Goal: Task Accomplishment & Management: Manage account settings

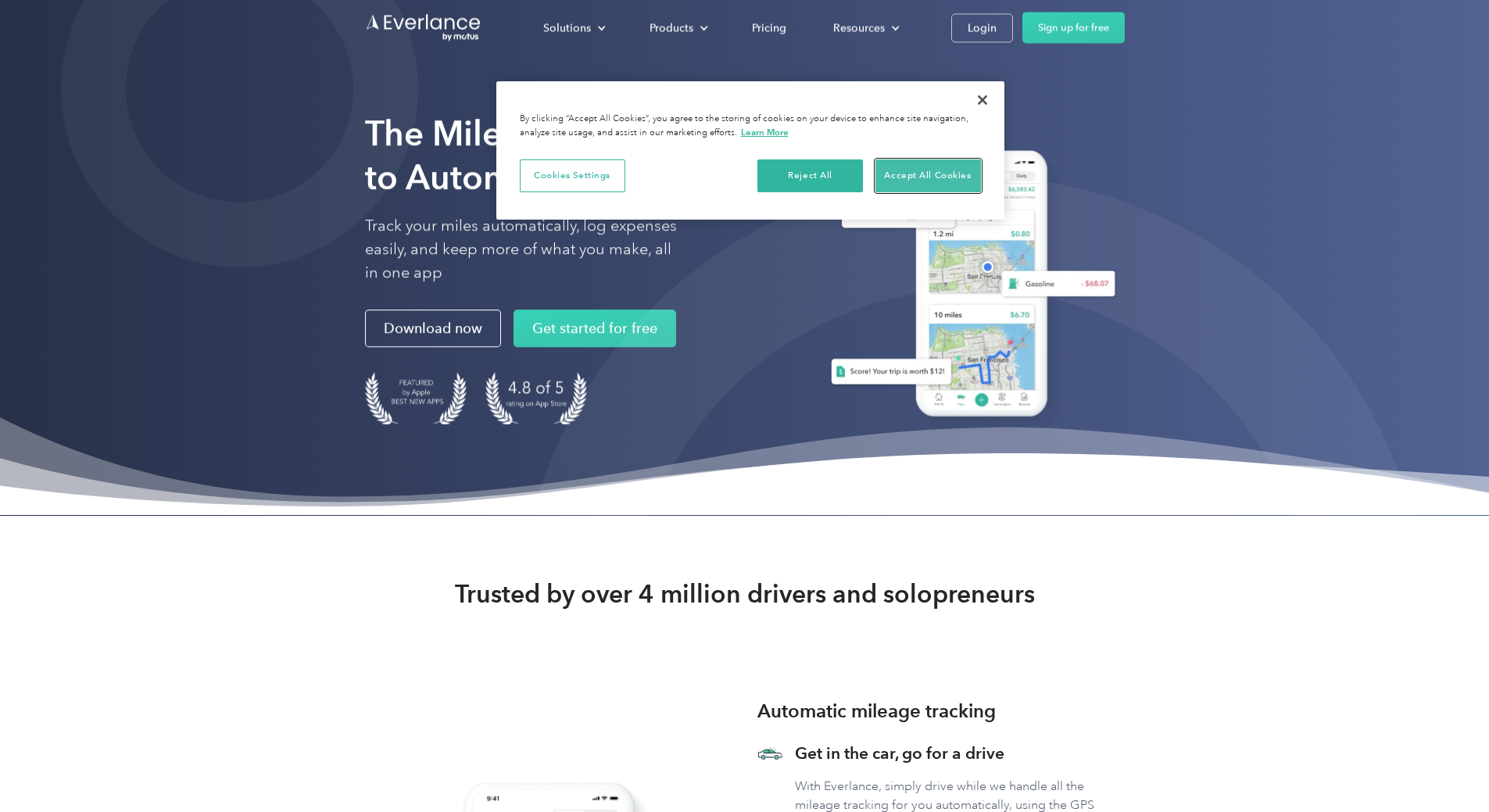
click at [906, 171] on button "Accept All Cookies" at bounding box center [928, 176] width 105 height 33
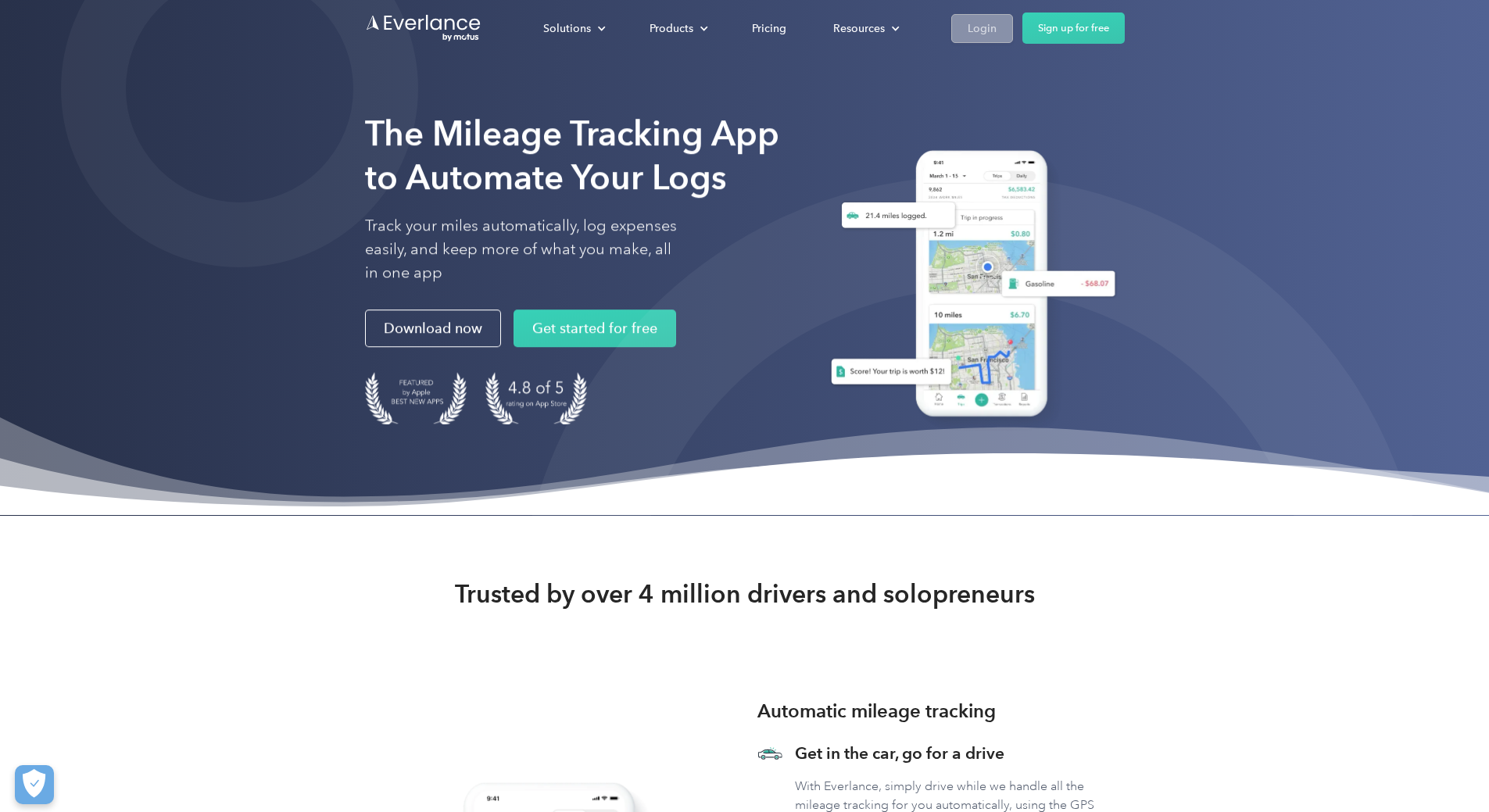
click at [1013, 20] on link "Login" at bounding box center [982, 28] width 62 height 29
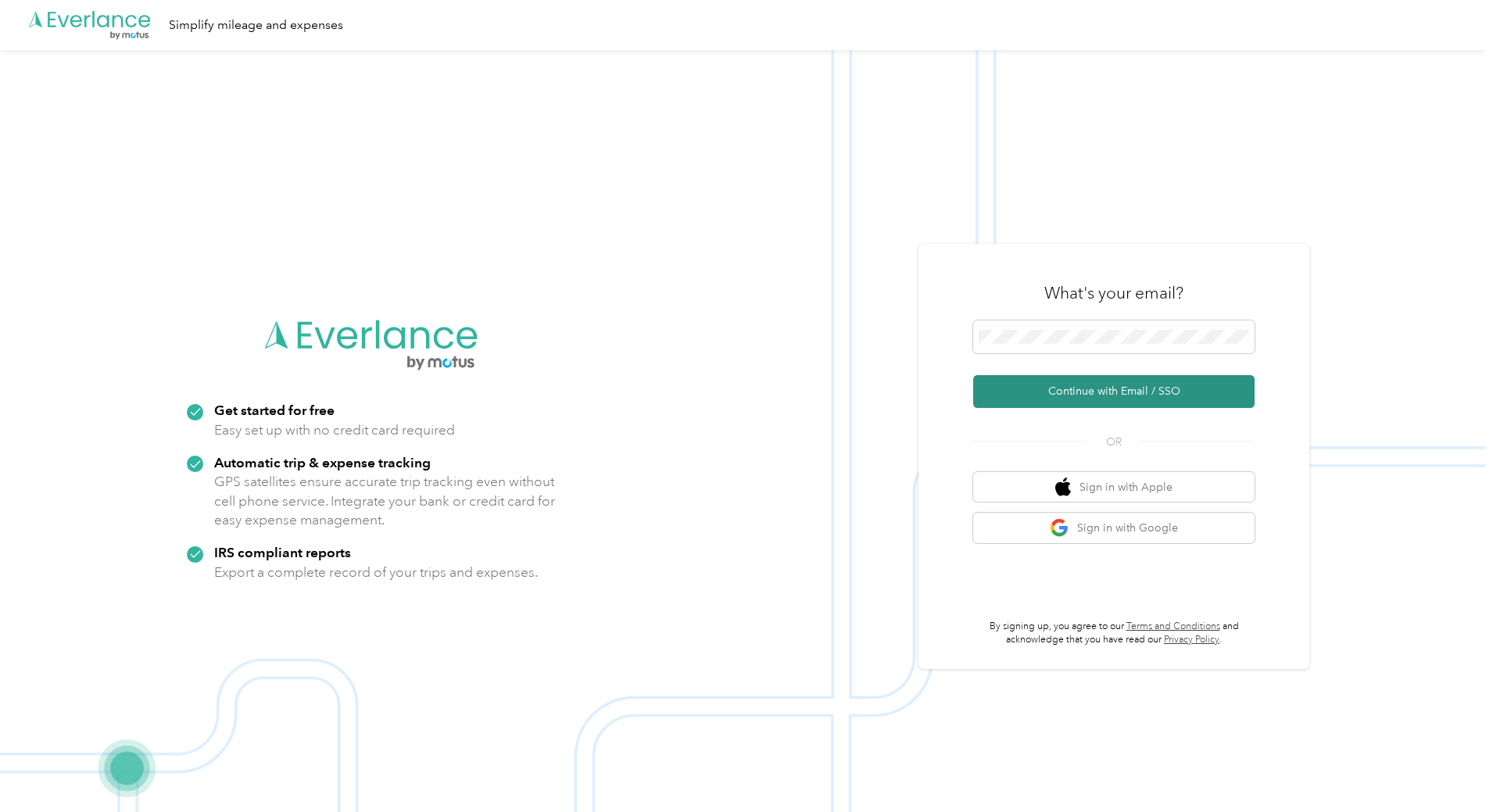
click at [1085, 389] on button "Continue with Email / SSO" at bounding box center [1113, 392] width 281 height 33
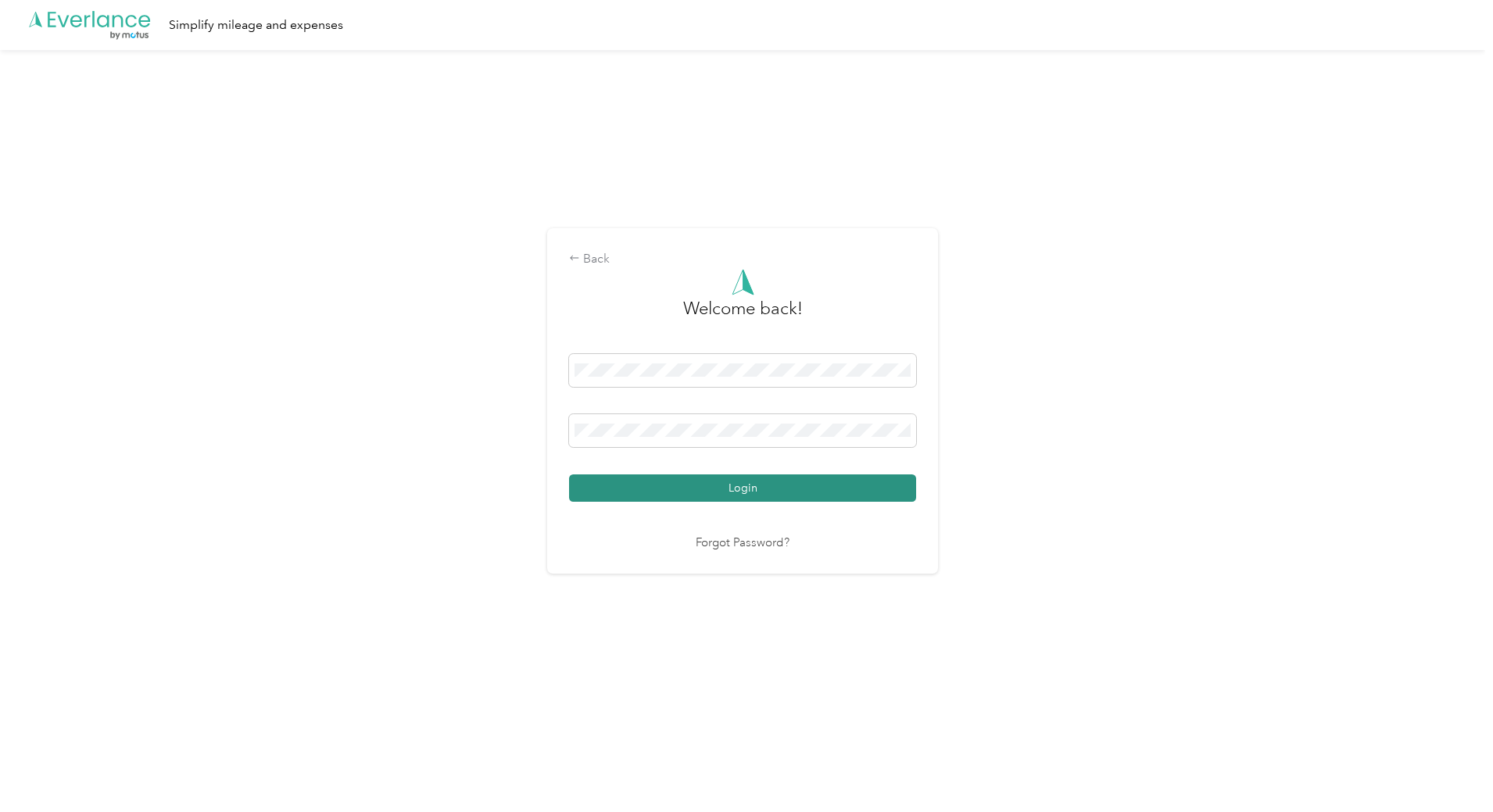
click at [741, 488] on button "Login" at bounding box center [743, 487] width 347 height 27
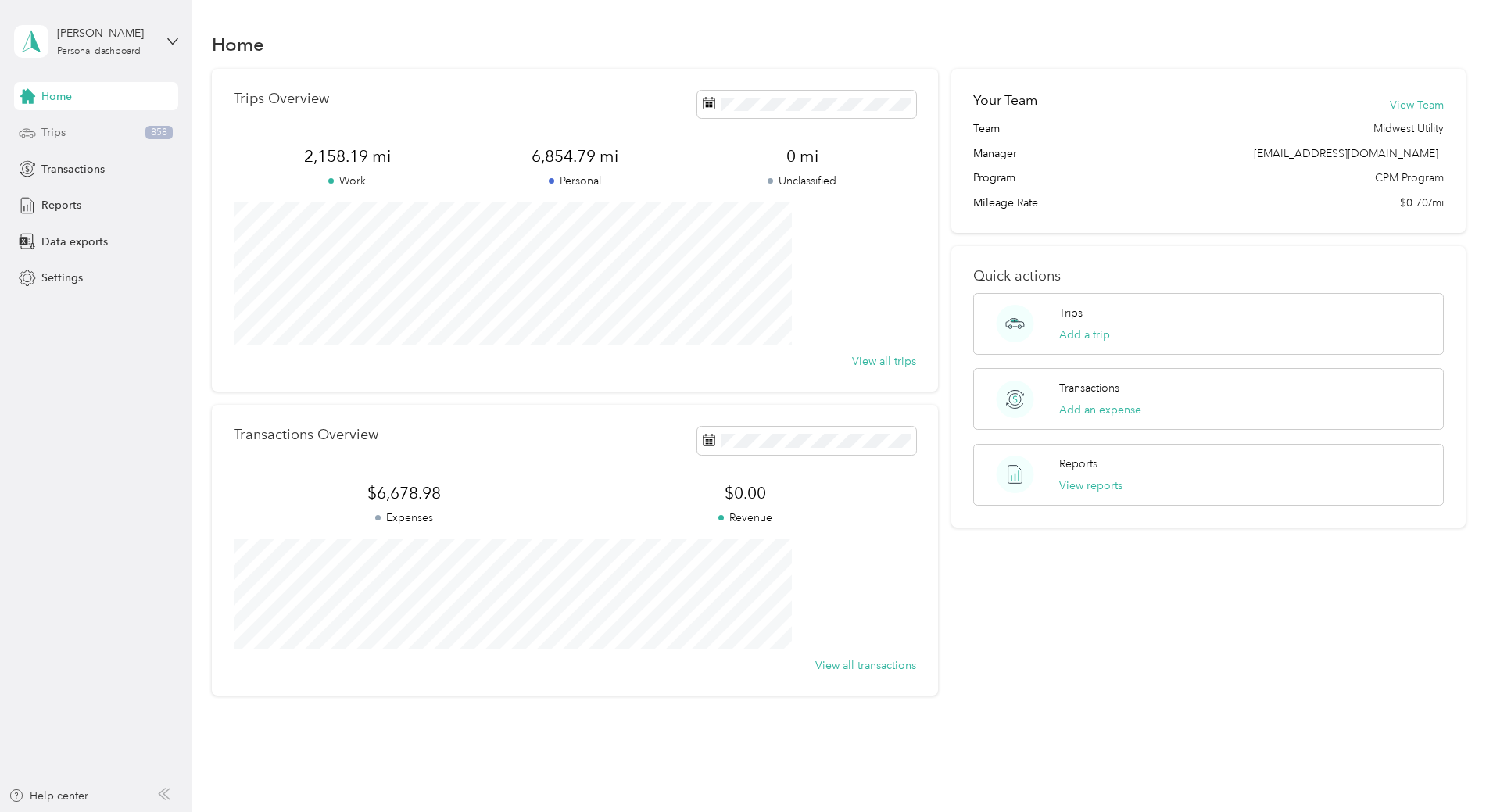
click at [43, 129] on span "Trips" at bounding box center [54, 132] width 24 height 17
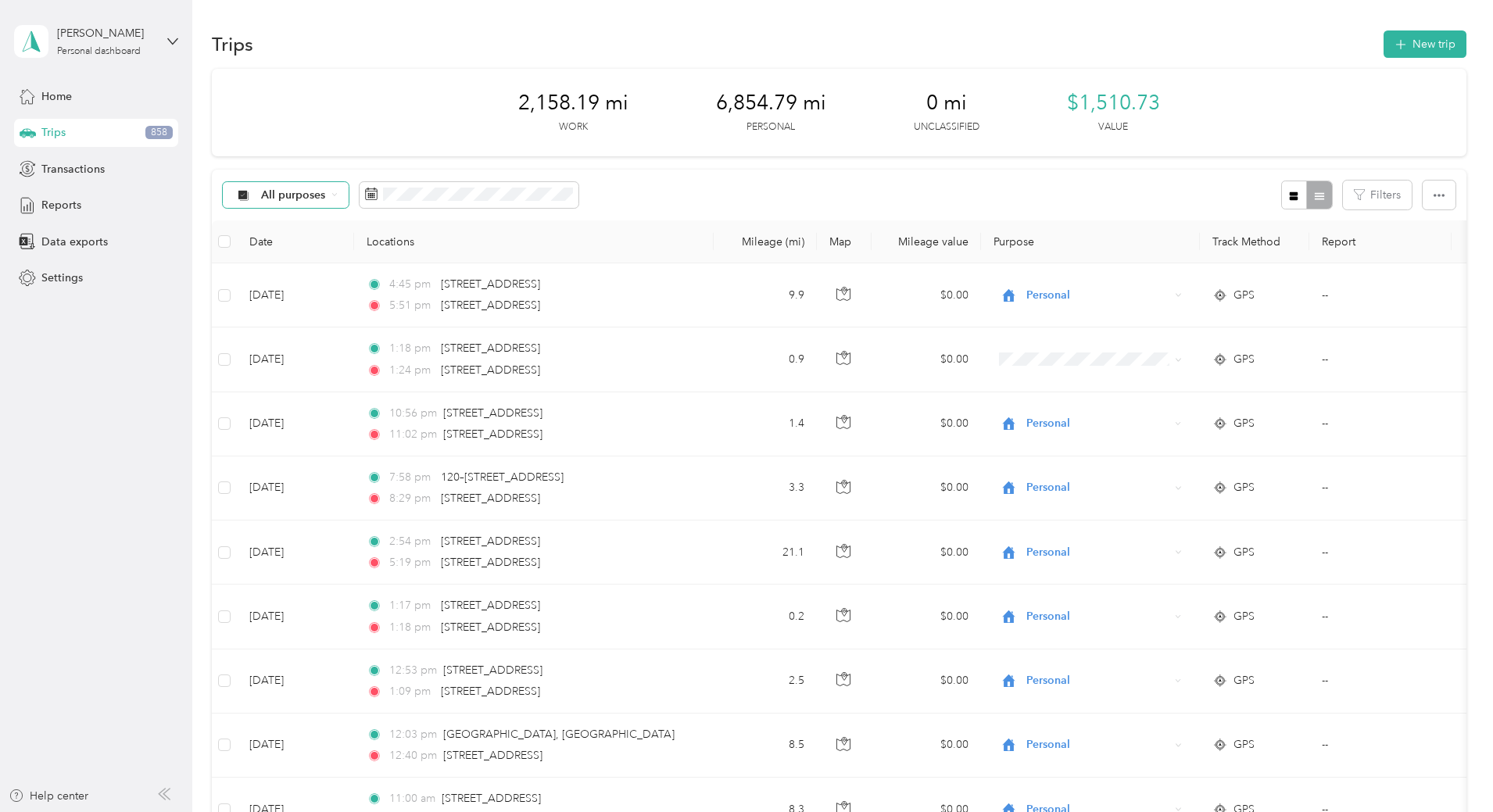
click at [338, 196] on icon at bounding box center [334, 194] width 6 height 6
click at [405, 280] on li "Midwest Utility" at bounding box center [390, 277] width 128 height 27
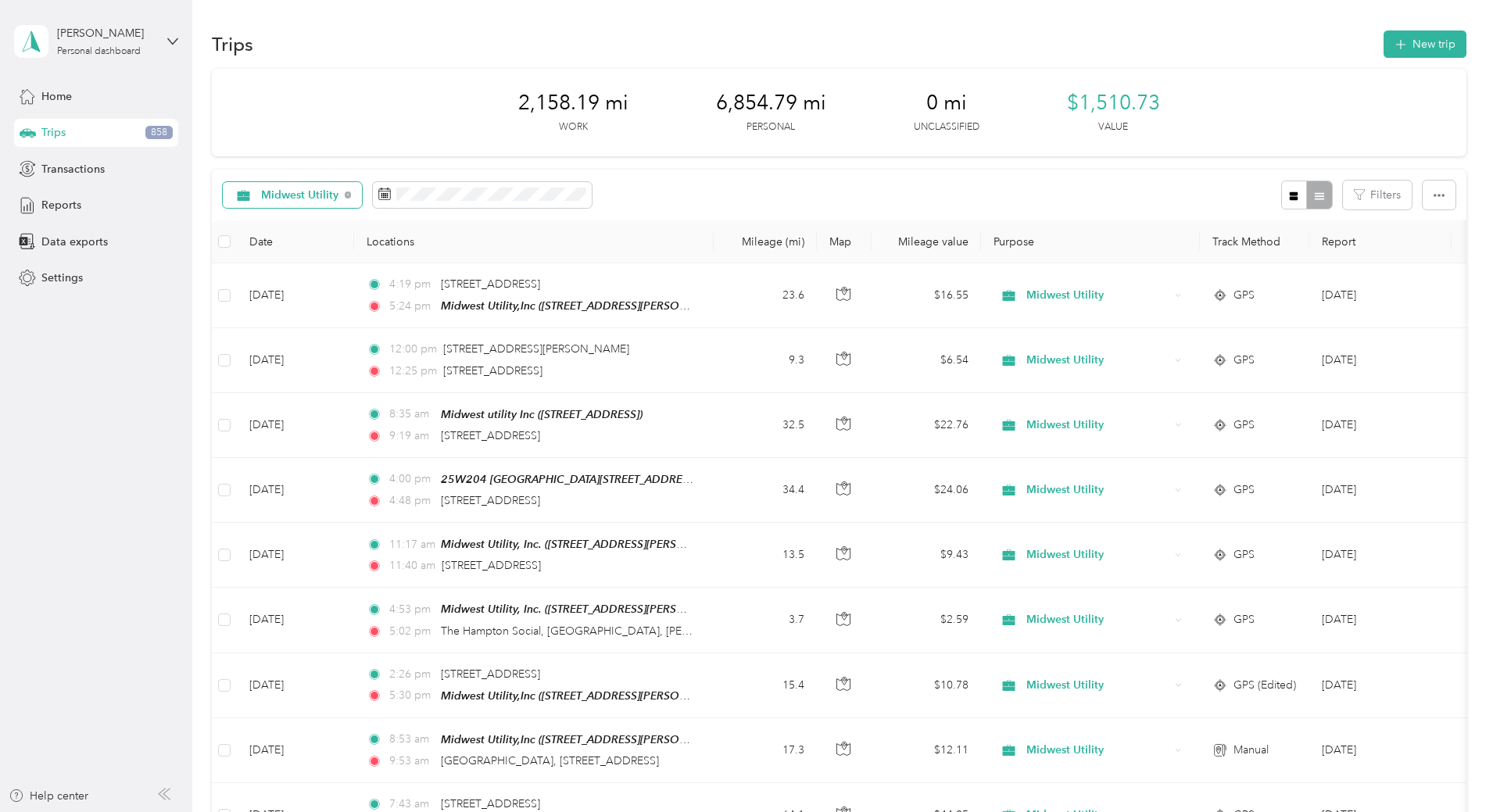
click at [363, 191] on div "Midwest Utility" at bounding box center [292, 195] width 140 height 27
click at [424, 217] on span "All purposes" at bounding box center [414, 222] width 97 height 17
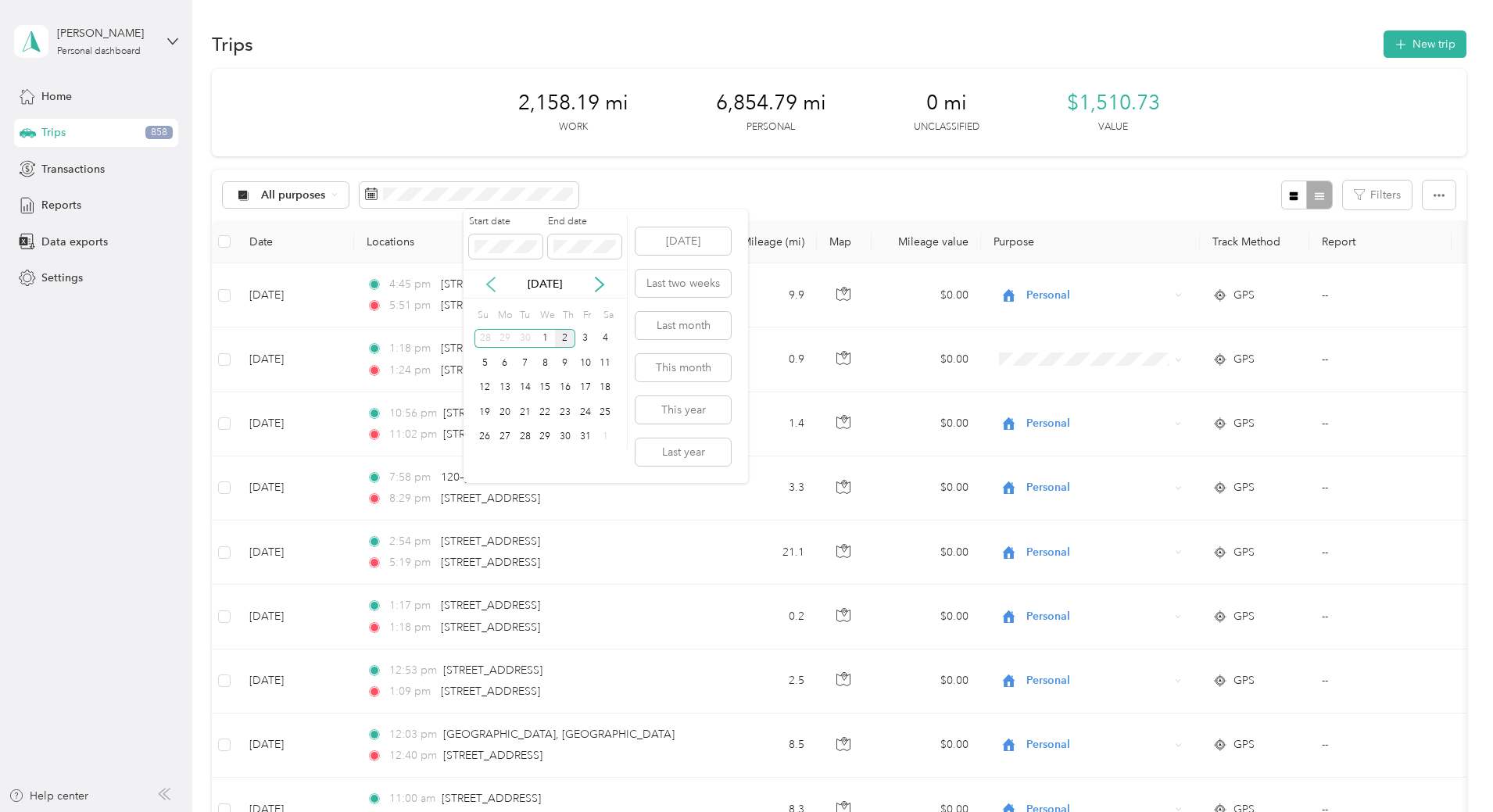
click at [490, 287] on icon at bounding box center [491, 284] width 8 height 14
click at [502, 338] on div "1" at bounding box center [505, 339] width 20 height 19
click at [598, 281] on icon at bounding box center [599, 285] width 16 height 16
click at [529, 337] on div "30" at bounding box center [525, 339] width 20 height 19
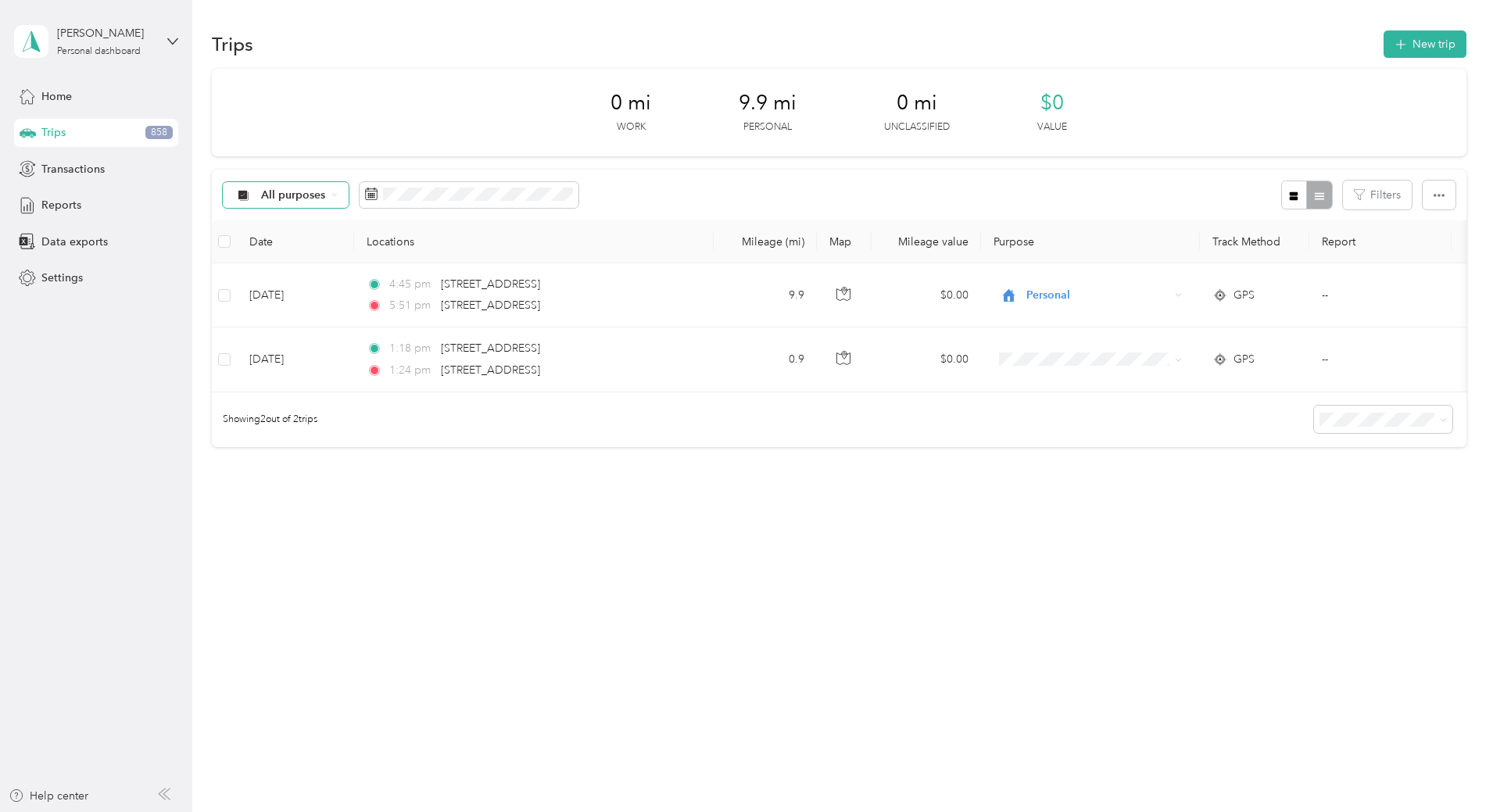
click at [338, 193] on icon at bounding box center [334, 194] width 6 height 6
click at [418, 241] on li "Unclassified" at bounding box center [392, 250] width 128 height 27
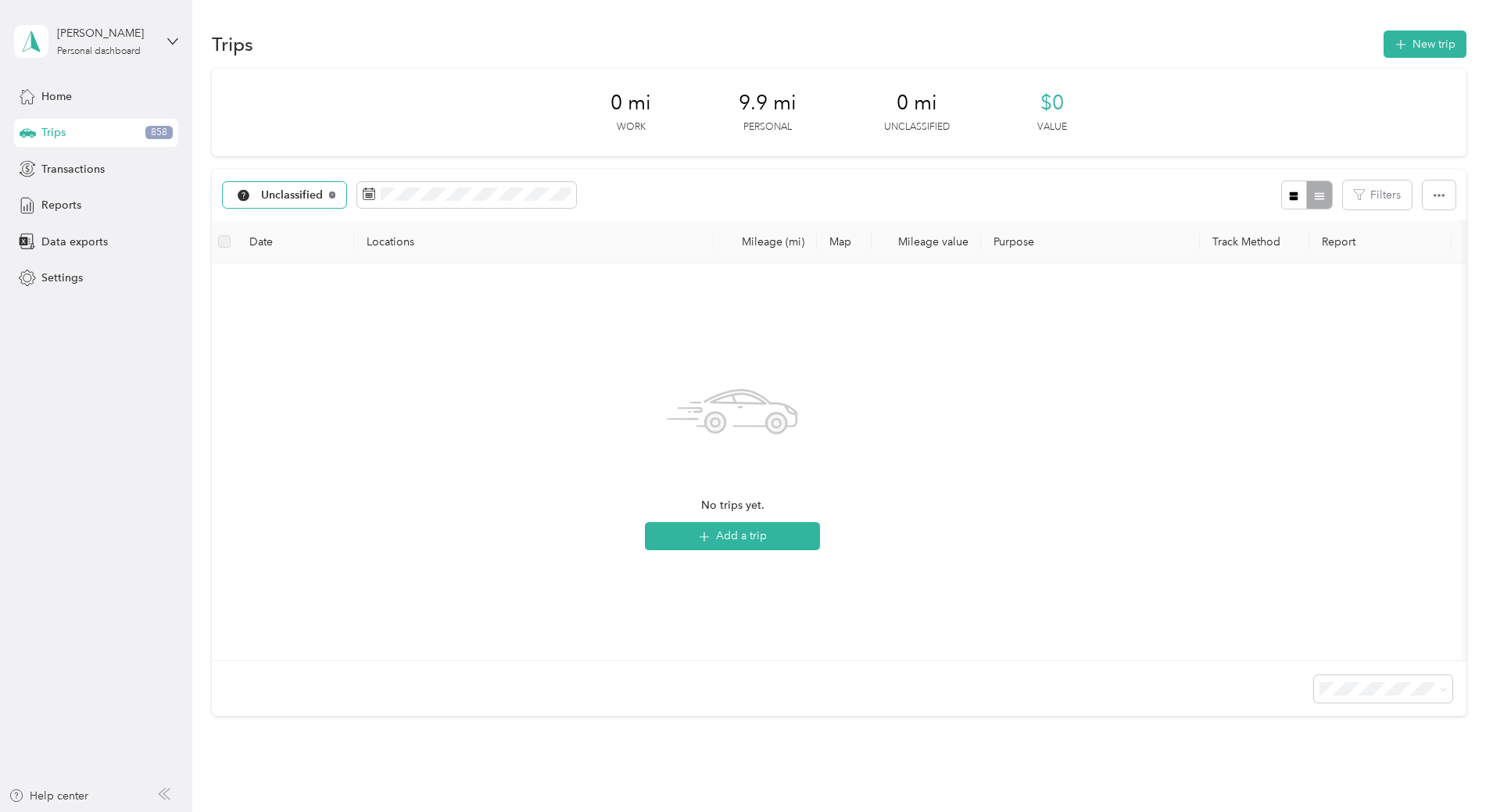
click at [335, 194] on icon at bounding box center [332, 194] width 6 height 6
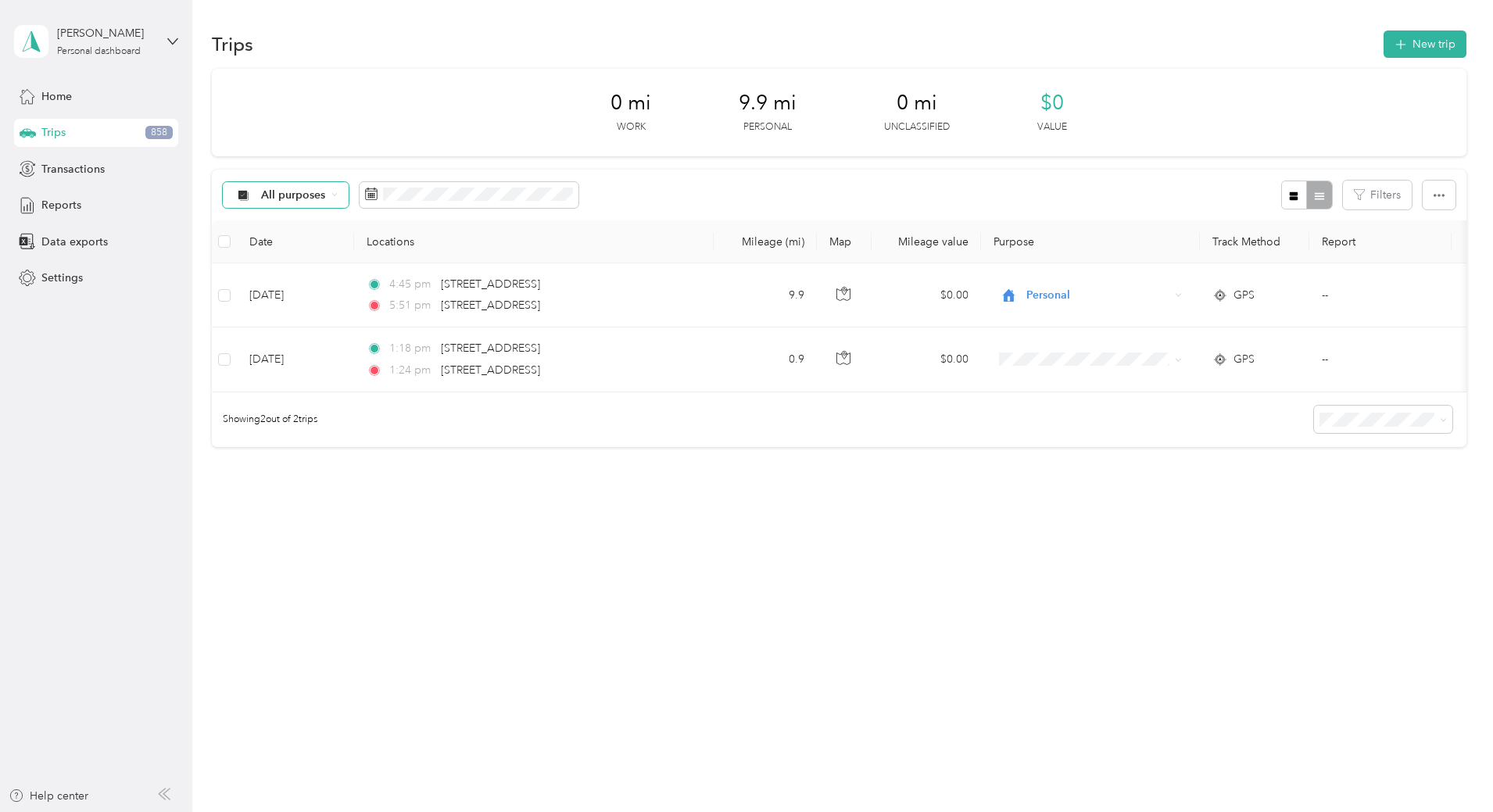
click at [326, 196] on span "All purposes" at bounding box center [294, 195] width 65 height 11
click at [397, 245] on span "Unclassified" at bounding box center [405, 250] width 77 height 17
